Goal: Information Seeking & Learning: Learn about a topic

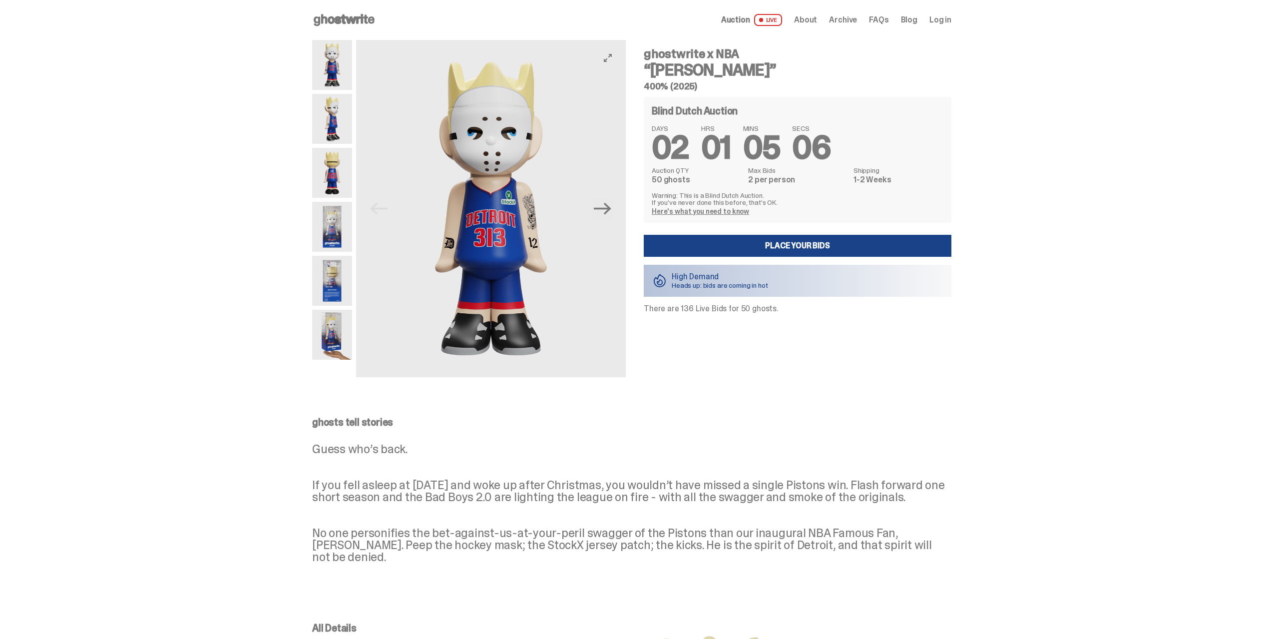
click at [494, 241] on img at bounding box center [491, 208] width 270 height 337
click at [327, 116] on img at bounding box center [332, 119] width 40 height 50
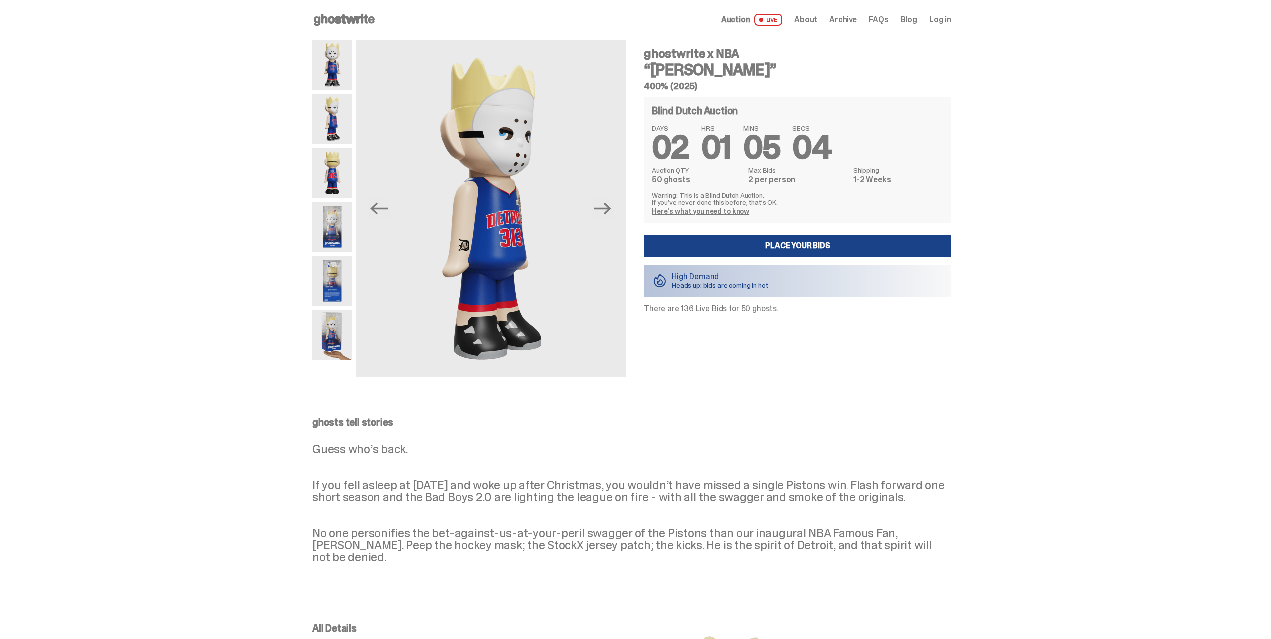
click at [332, 172] on img at bounding box center [332, 173] width 40 height 50
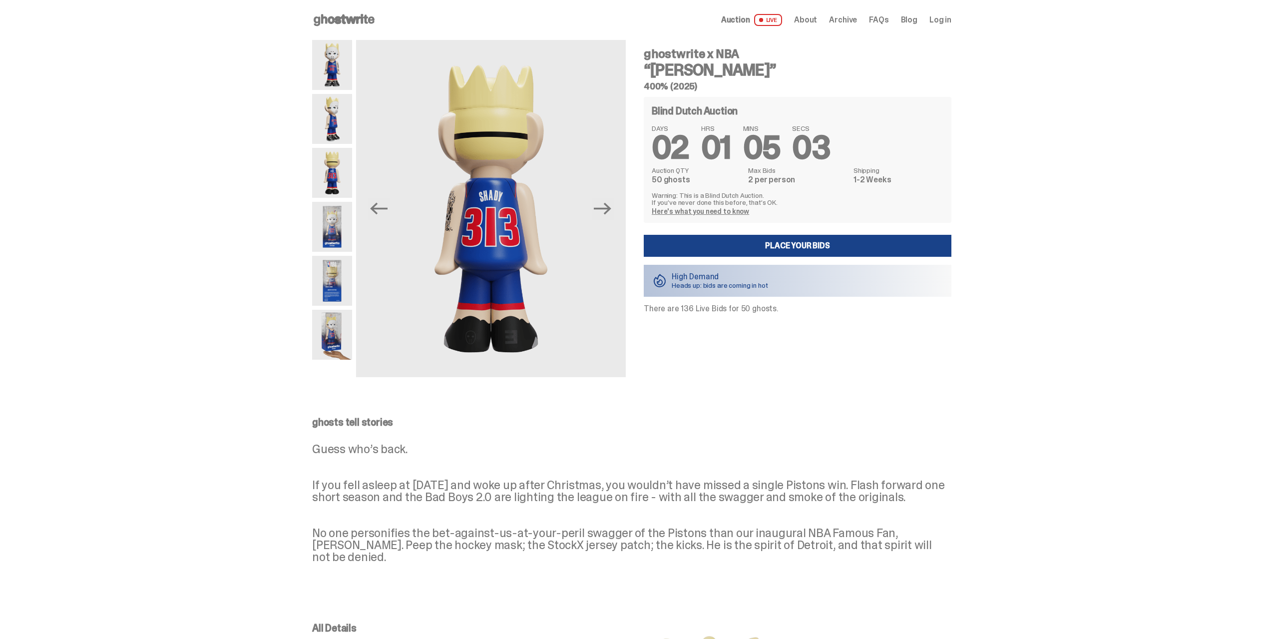
click at [330, 226] on img at bounding box center [332, 227] width 40 height 50
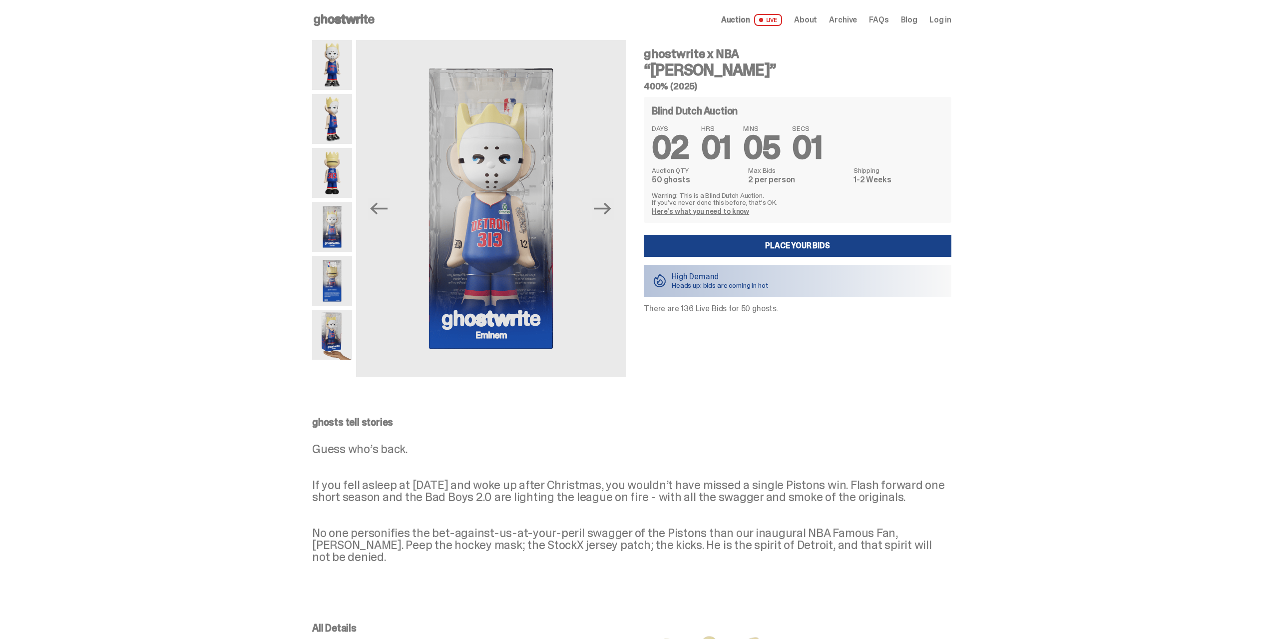
click at [330, 279] on img at bounding box center [332, 281] width 40 height 50
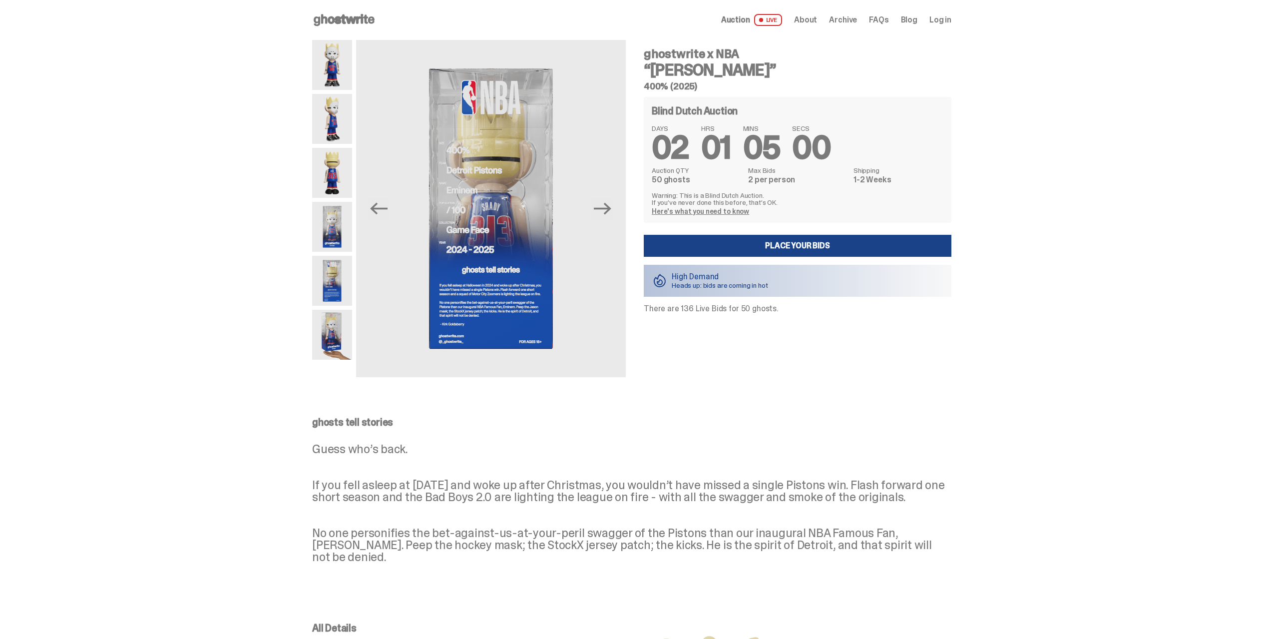
click at [324, 331] on img at bounding box center [332, 335] width 40 height 50
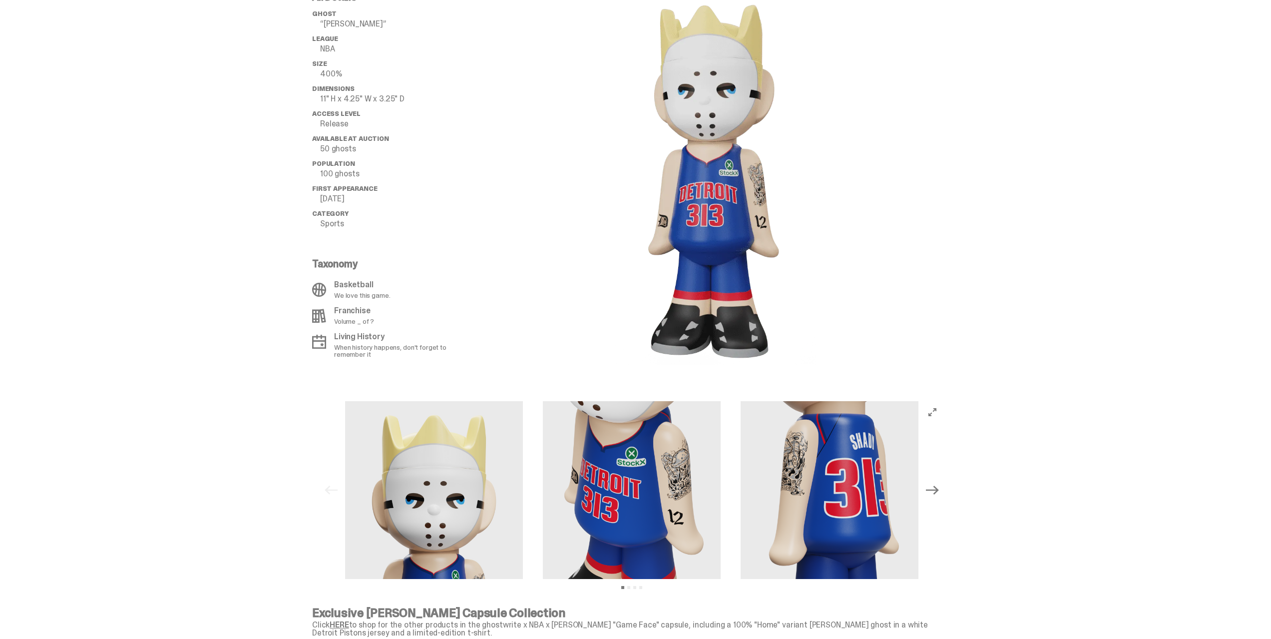
scroll to position [599, 0]
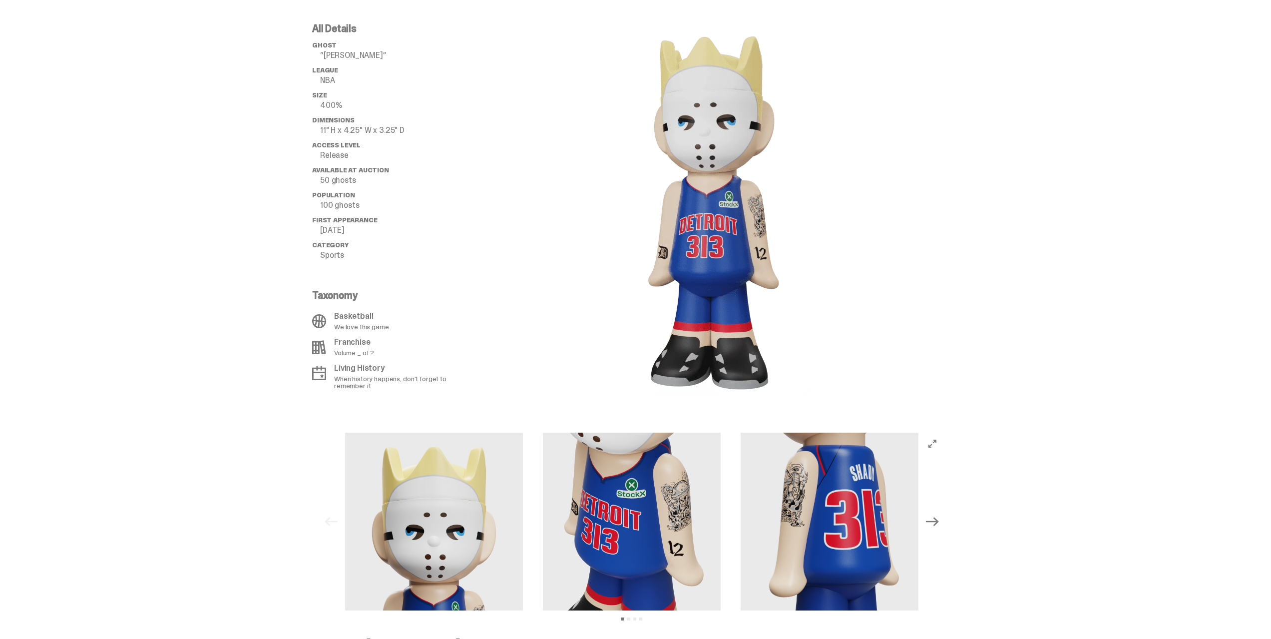
click at [452, 525] on img at bounding box center [434, 521] width 178 height 178
click at [653, 527] on img at bounding box center [633, 521] width 178 height 178
click at [652, 528] on img at bounding box center [632, 521] width 178 height 178
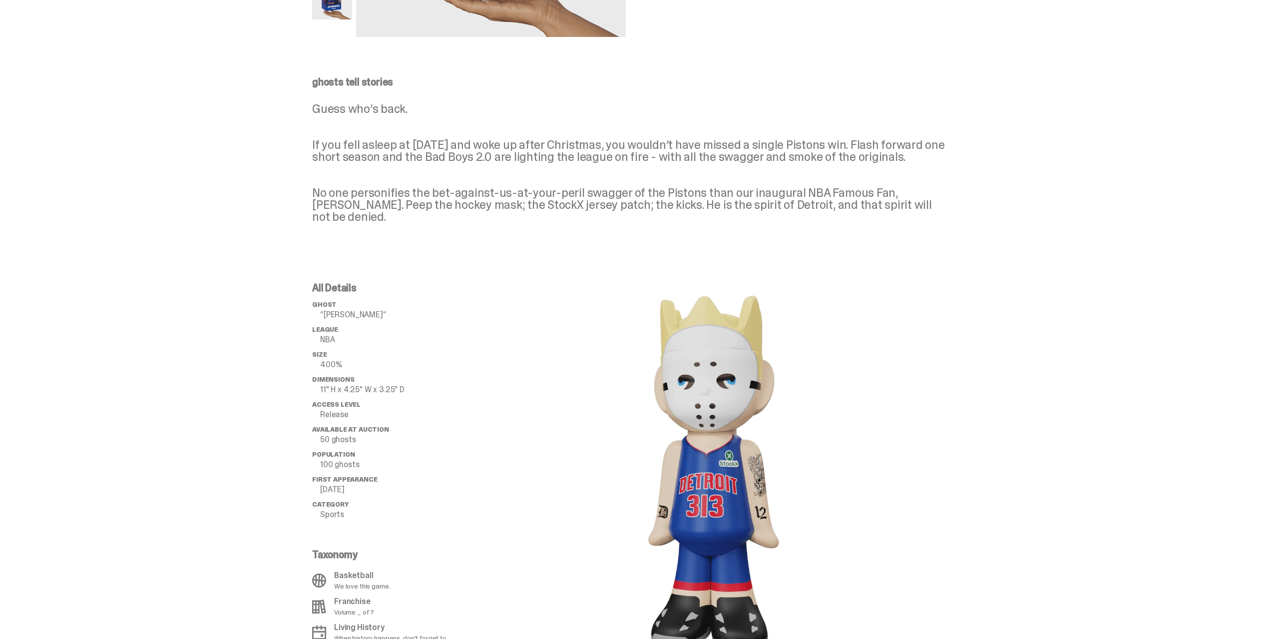
scroll to position [335, 0]
